Goal: Task Accomplishment & Management: Use online tool/utility

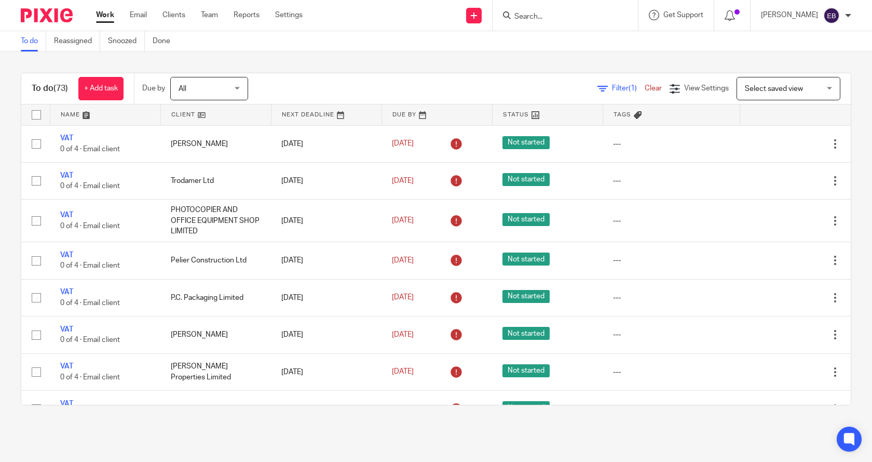
click at [598, 89] on icon at bounding box center [603, 89] width 10 height 10
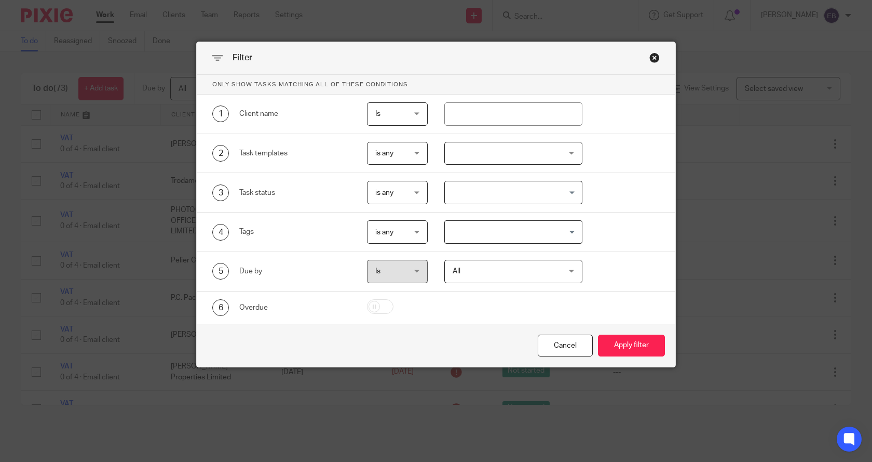
click at [451, 152] on div at bounding box center [514, 153] width 139 height 23
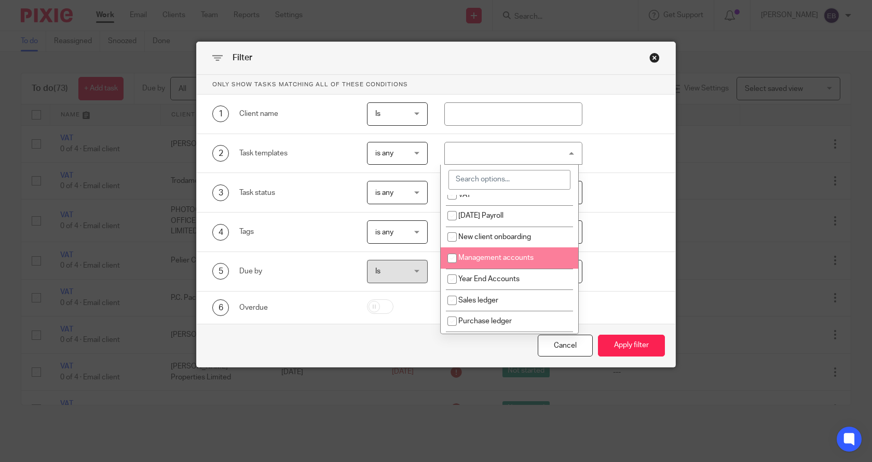
scroll to position [1, 0]
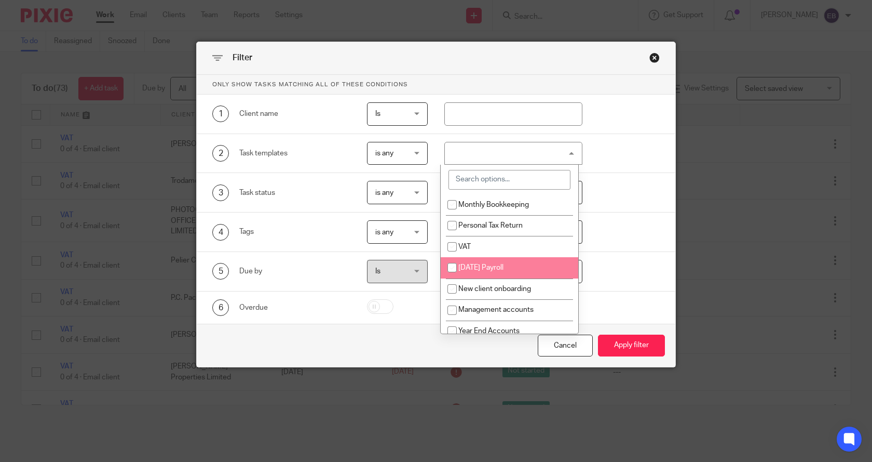
click at [451, 267] on input "checkbox" at bounding box center [452, 268] width 20 height 20
checkbox input "true"
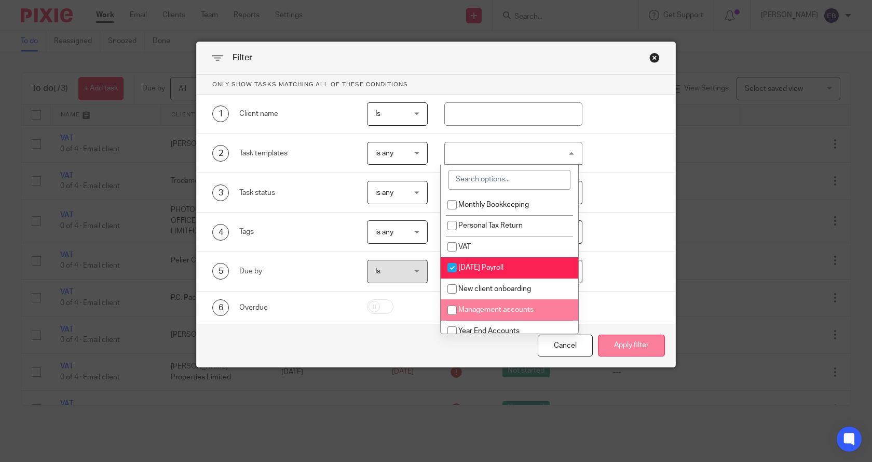
click at [624, 344] on button "Apply filter" at bounding box center [631, 345] width 67 height 22
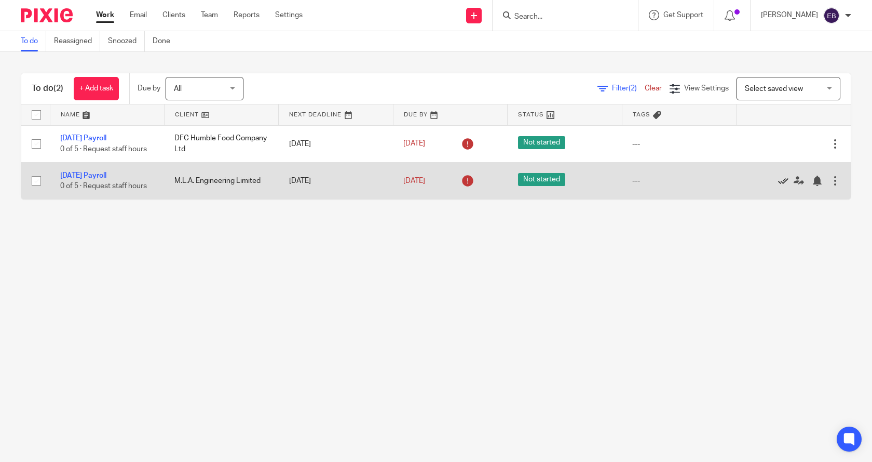
click at [778, 179] on icon at bounding box center [783, 181] width 10 height 10
